Goal: Transaction & Acquisition: Book appointment/travel/reservation

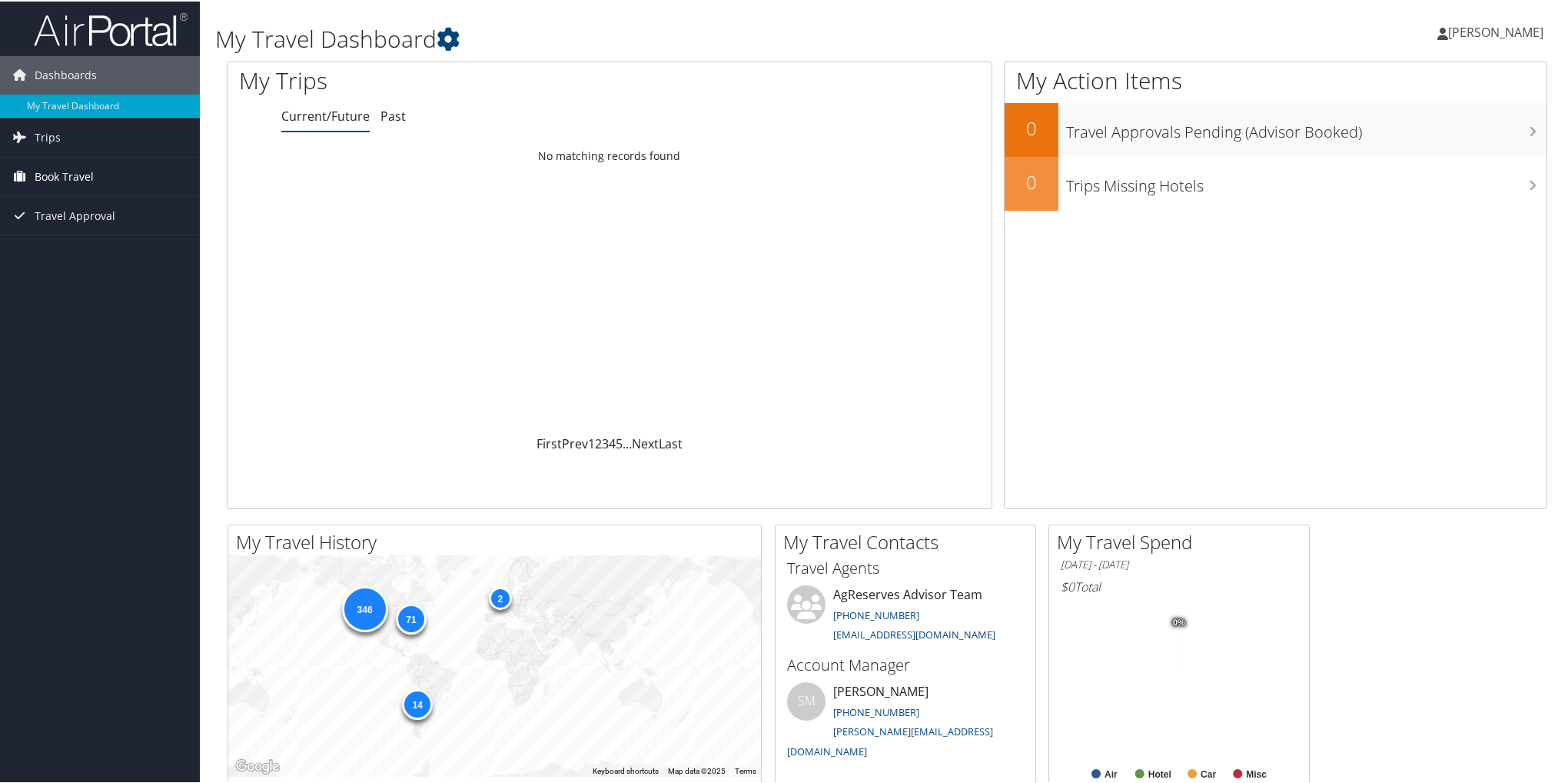
click at [53, 174] on span "Book Travel" at bounding box center [63, 175] width 59 height 38
click at [49, 256] on link "Book/Manage Online Trips" at bounding box center [100, 252] width 200 height 23
